Goal: Task Accomplishment & Management: Manage account settings

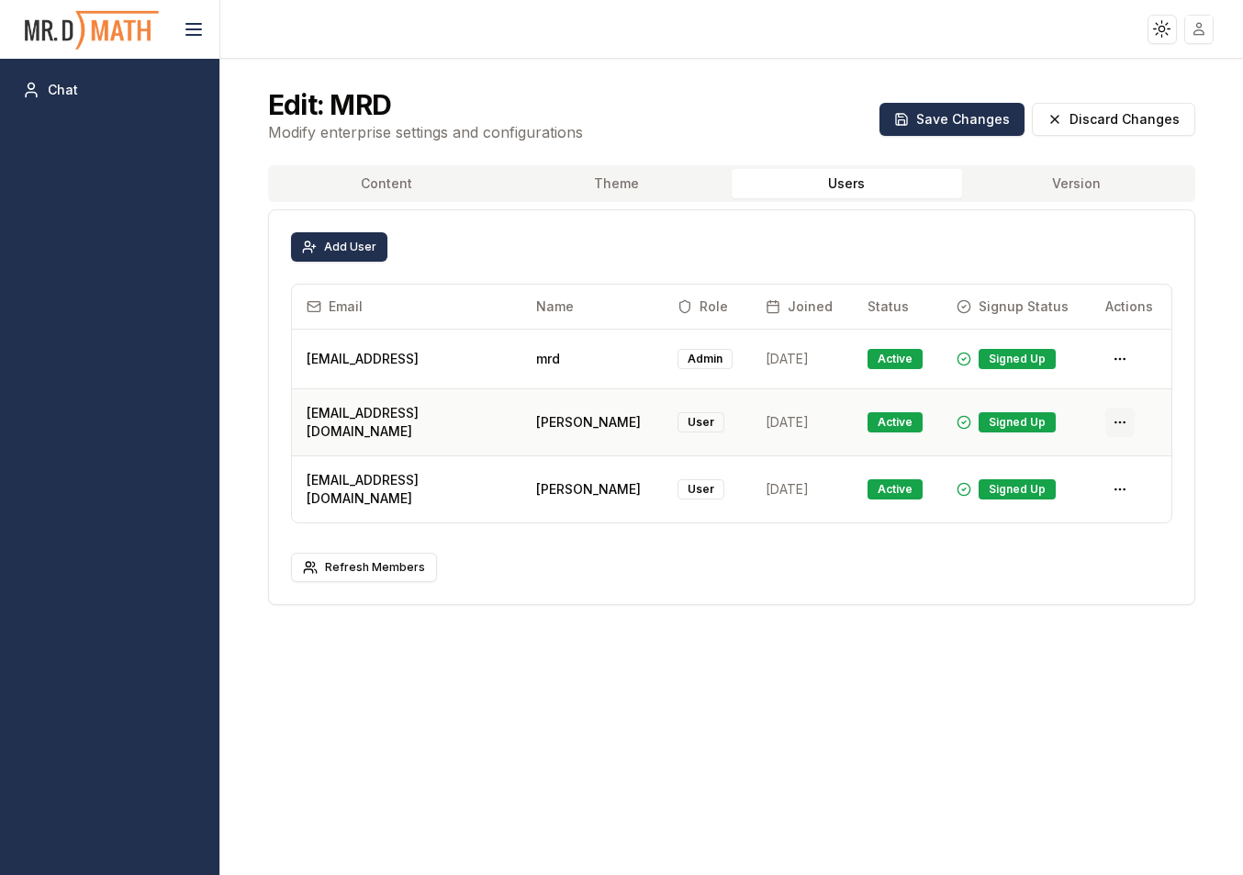
click at [1119, 416] on html "Toggle theme Toggle user menu Chat Edit: MRD Modify enterprise settings and con…" at bounding box center [621, 437] width 1243 height 875
click at [1054, 491] on div "Delete User" at bounding box center [1071, 485] width 109 height 29
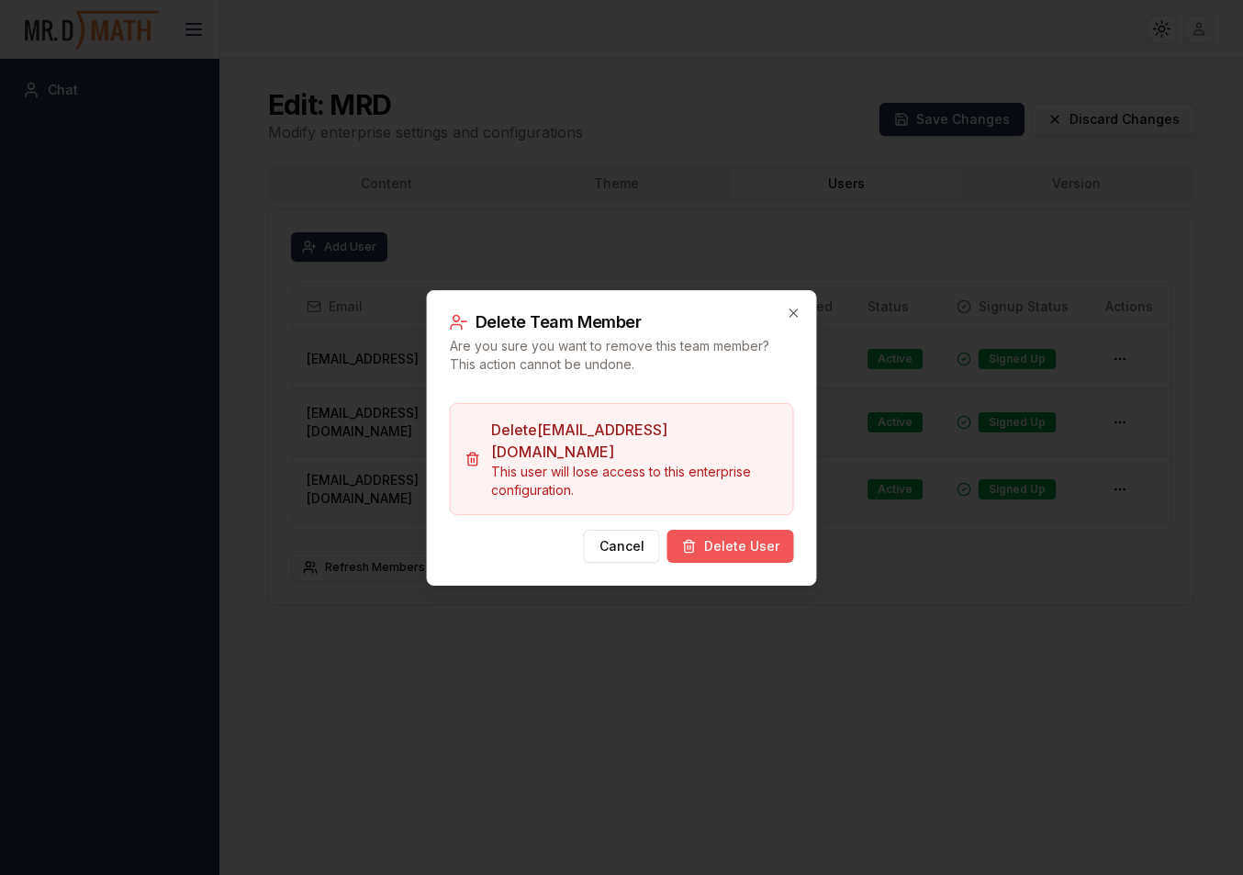
click at [751, 530] on button "Delete User" at bounding box center [730, 546] width 127 height 33
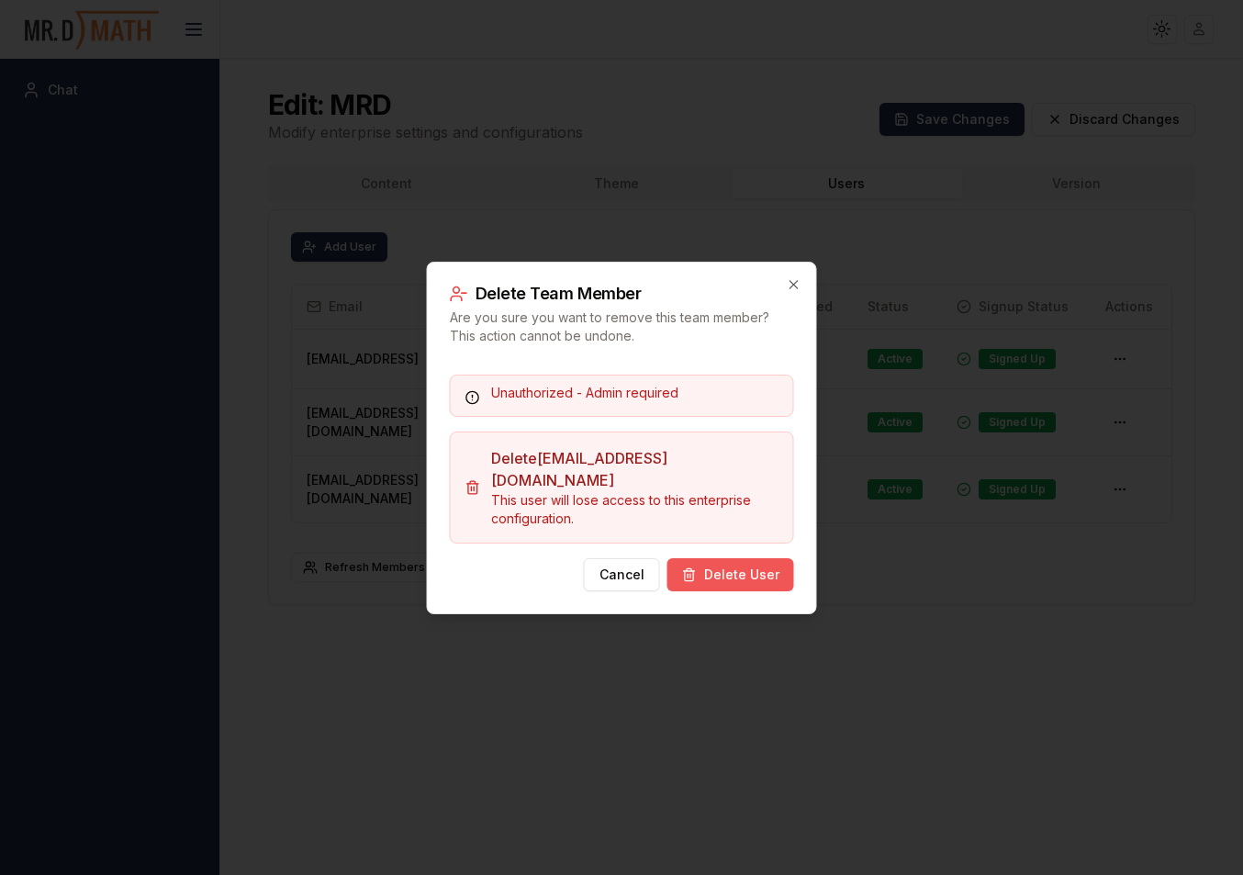
click at [735, 564] on button "Delete User" at bounding box center [730, 574] width 127 height 33
click at [795, 292] on icon "button" at bounding box center [794, 284] width 15 height 15
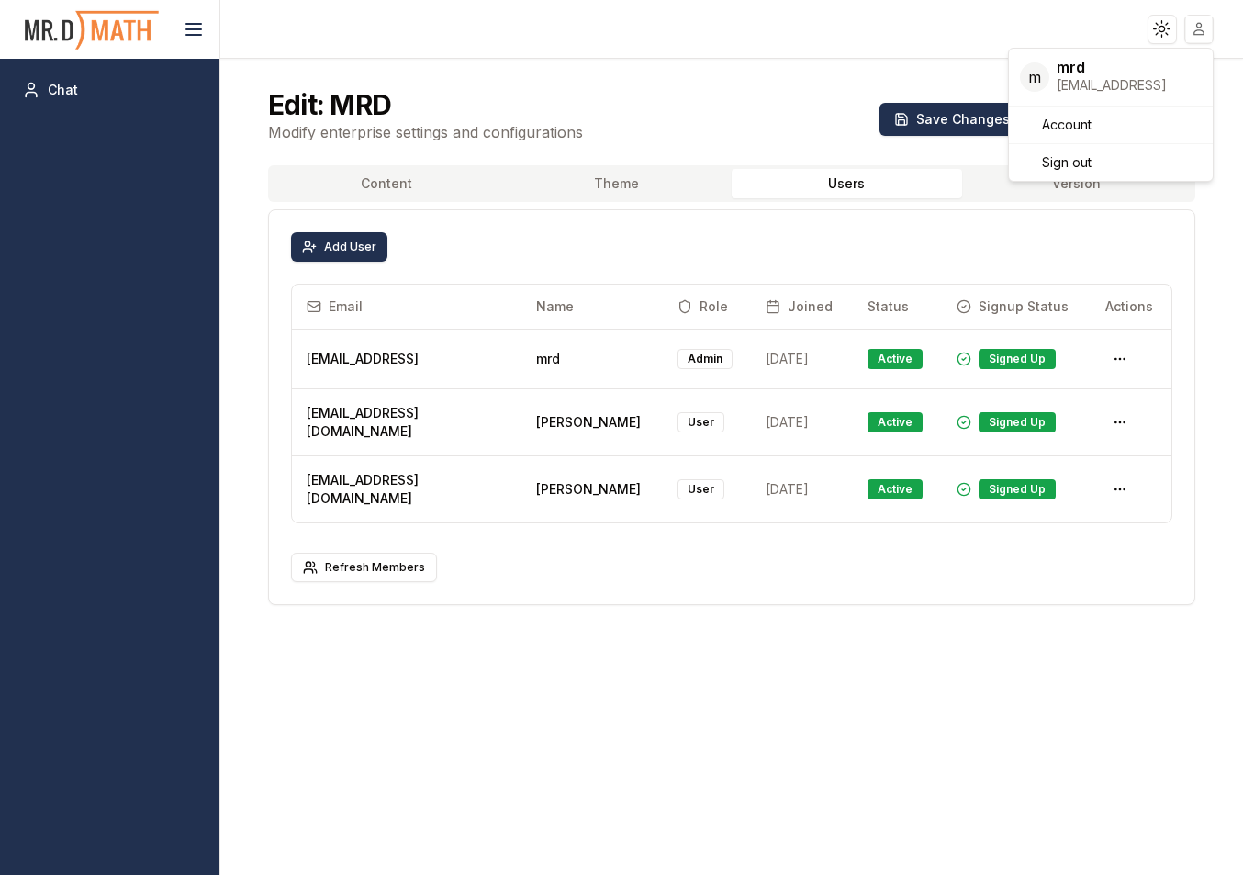
click at [1199, 30] on html "Toggle theme Toggle user menu Chat Edit: MRD Modify enterprise settings and con…" at bounding box center [621, 437] width 1243 height 875
click at [857, 622] on html "Toggle theme Toggle user menu Chat Edit: MRD Modify enterprise settings and con…" at bounding box center [621, 437] width 1243 height 875
click at [1115, 409] on html "Toggle theme Toggle user menu Chat Edit: MRD Modify enterprise settings and con…" at bounding box center [621, 437] width 1243 height 875
click at [1062, 483] on div "Delete User" at bounding box center [1071, 485] width 109 height 29
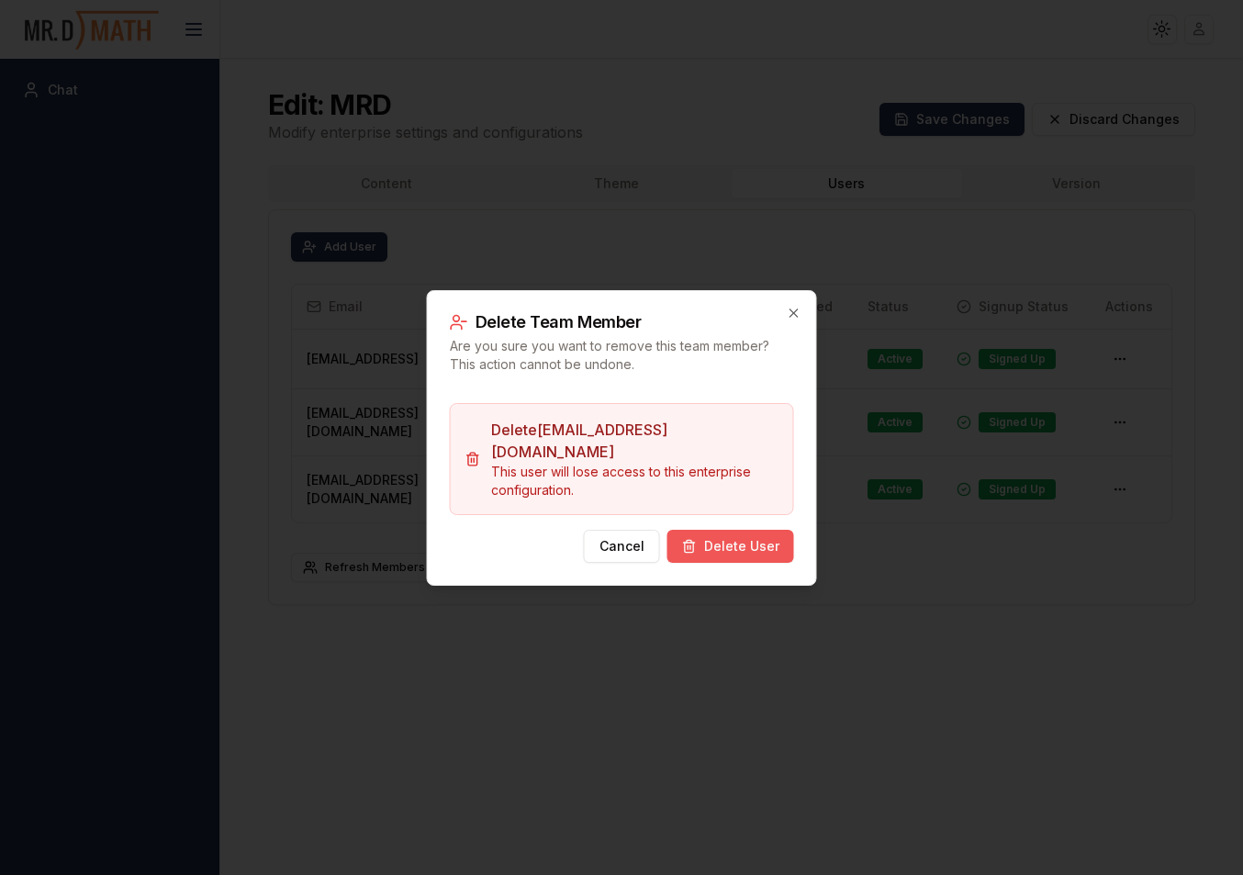
click at [721, 543] on button "Delete User" at bounding box center [730, 546] width 127 height 33
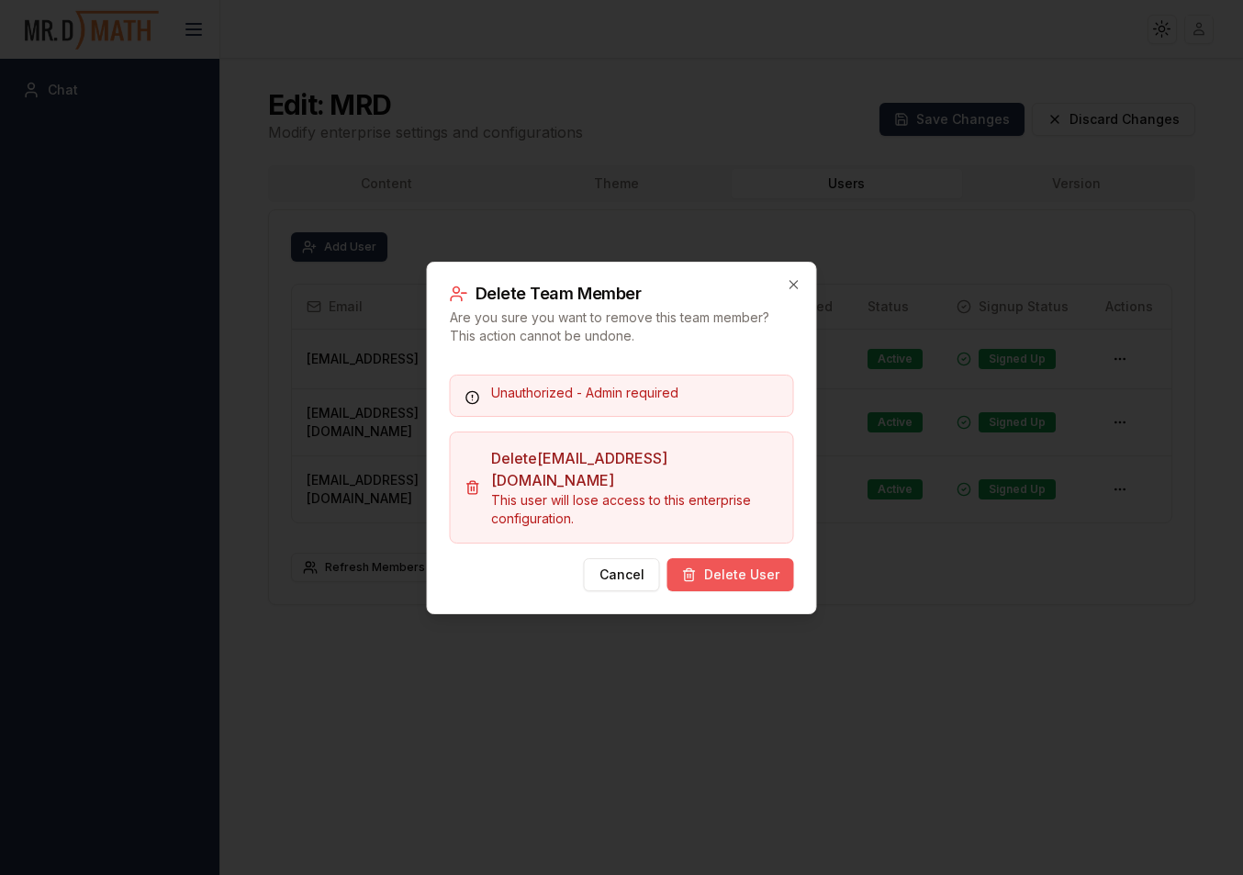
click at [741, 576] on button "Delete User" at bounding box center [730, 574] width 127 height 33
click at [727, 558] on button "Delete User" at bounding box center [730, 574] width 127 height 33
